Goal: Information Seeking & Learning: Learn about a topic

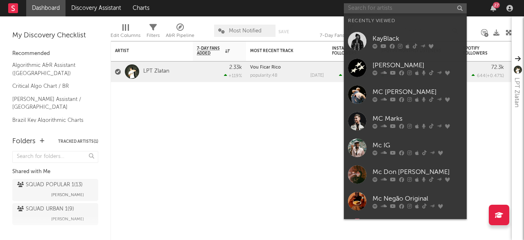
click at [399, 6] on input "text" at bounding box center [405, 8] width 123 height 10
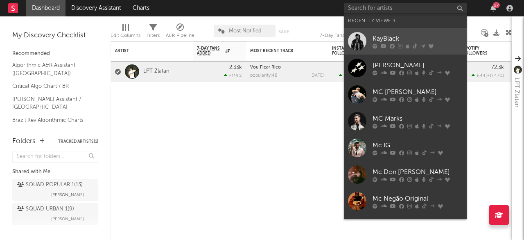
click at [394, 36] on div "KayBlack" at bounding box center [418, 39] width 90 height 10
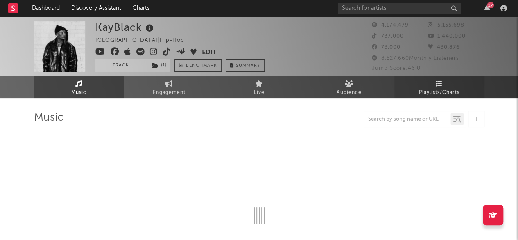
click at [427, 81] on link "Playlists/Charts" at bounding box center [440, 87] width 90 height 23
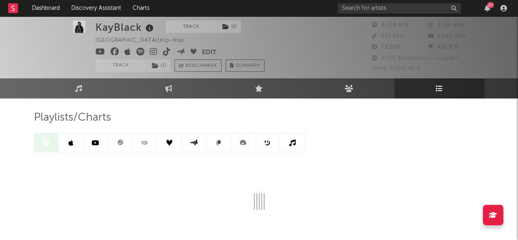
scroll to position [47, 0]
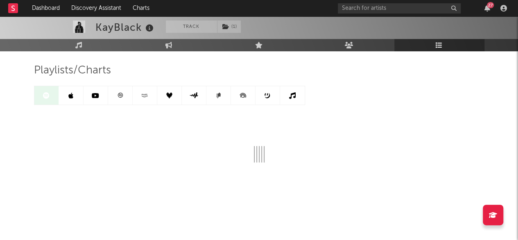
click at [62, 95] on link at bounding box center [71, 95] width 25 height 18
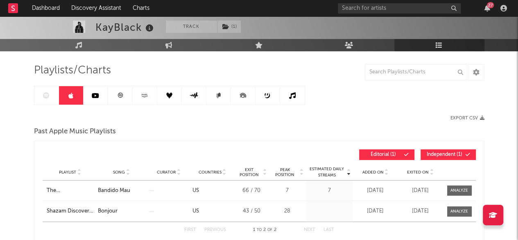
scroll to position [34, 0]
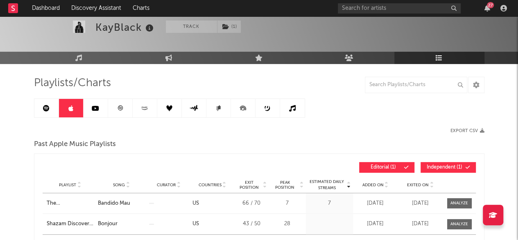
click at [40, 109] on link at bounding box center [46, 108] width 25 height 18
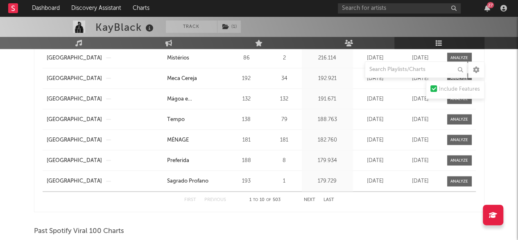
scroll to position [749, 0]
click at [311, 197] on button "Next" at bounding box center [309, 199] width 11 height 5
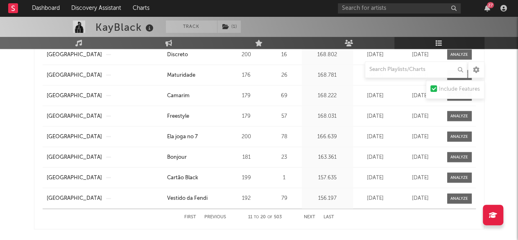
scroll to position [732, 0]
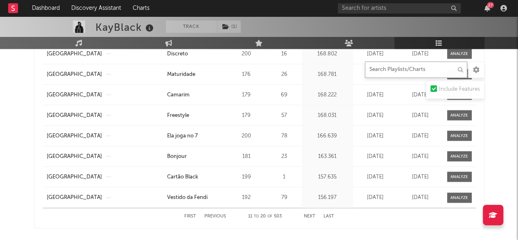
click at [394, 71] on input "text" at bounding box center [416, 69] width 102 height 16
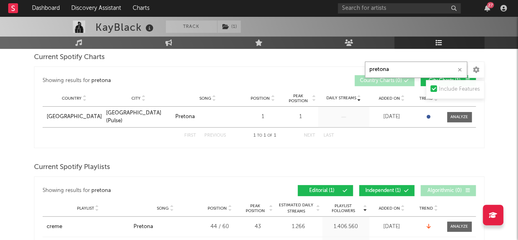
scroll to position [192, 0]
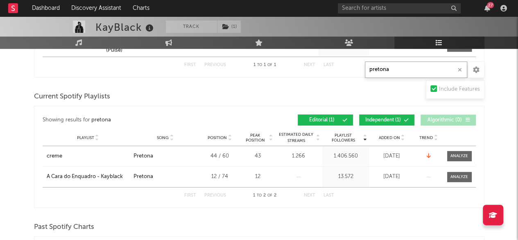
drag, startPoint x: 380, startPoint y: 72, endPoint x: 307, endPoint y: 71, distance: 72.9
click at [307, 71] on div "Playlists/Charts pretona Include Features Export CSV Current Spotify Charts Sho…" at bounding box center [259, 236] width 451 height 634
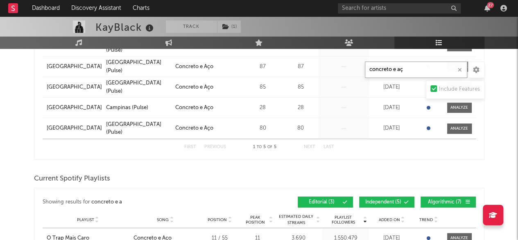
type input "concreto e aço"
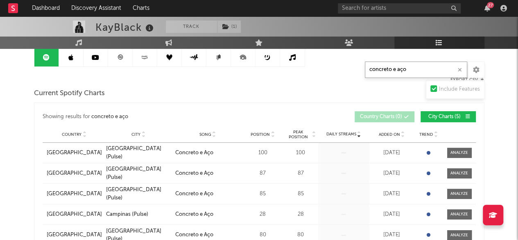
scroll to position [0, 0]
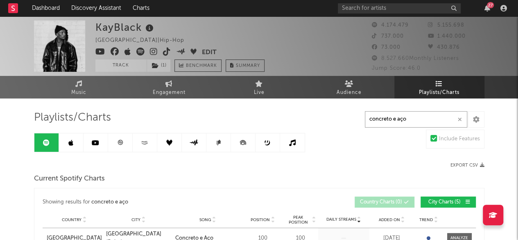
click at [457, 118] on button "button" at bounding box center [460, 120] width 7 height 8
click at [76, 135] on link at bounding box center [71, 142] width 25 height 18
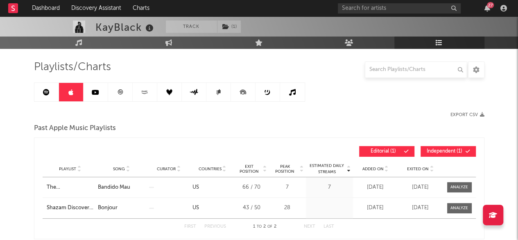
scroll to position [35, 0]
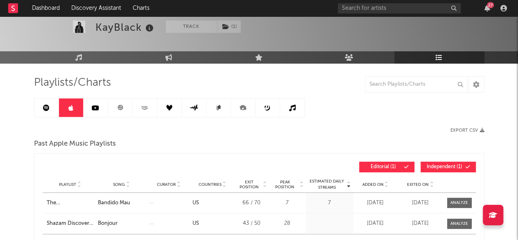
click at [97, 111] on link at bounding box center [96, 107] width 25 height 18
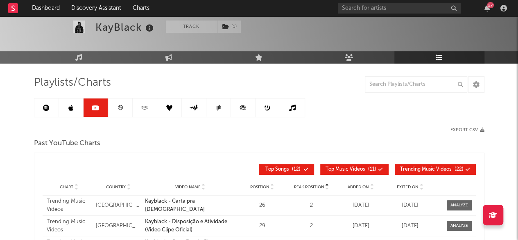
click at [176, 109] on link at bounding box center [169, 107] width 25 height 18
